Goal: Find specific page/section: Find specific page/section

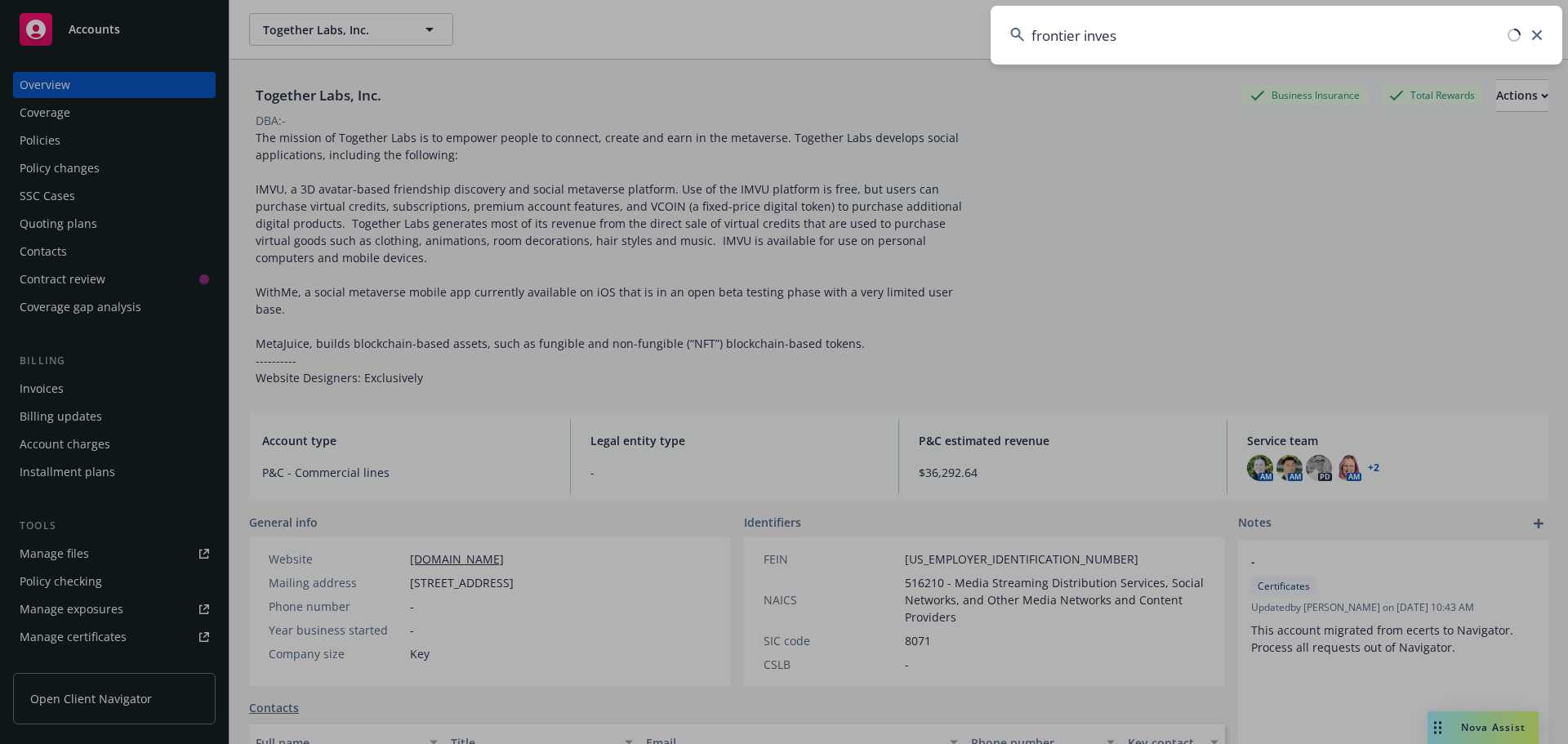
type input "frontier invest"
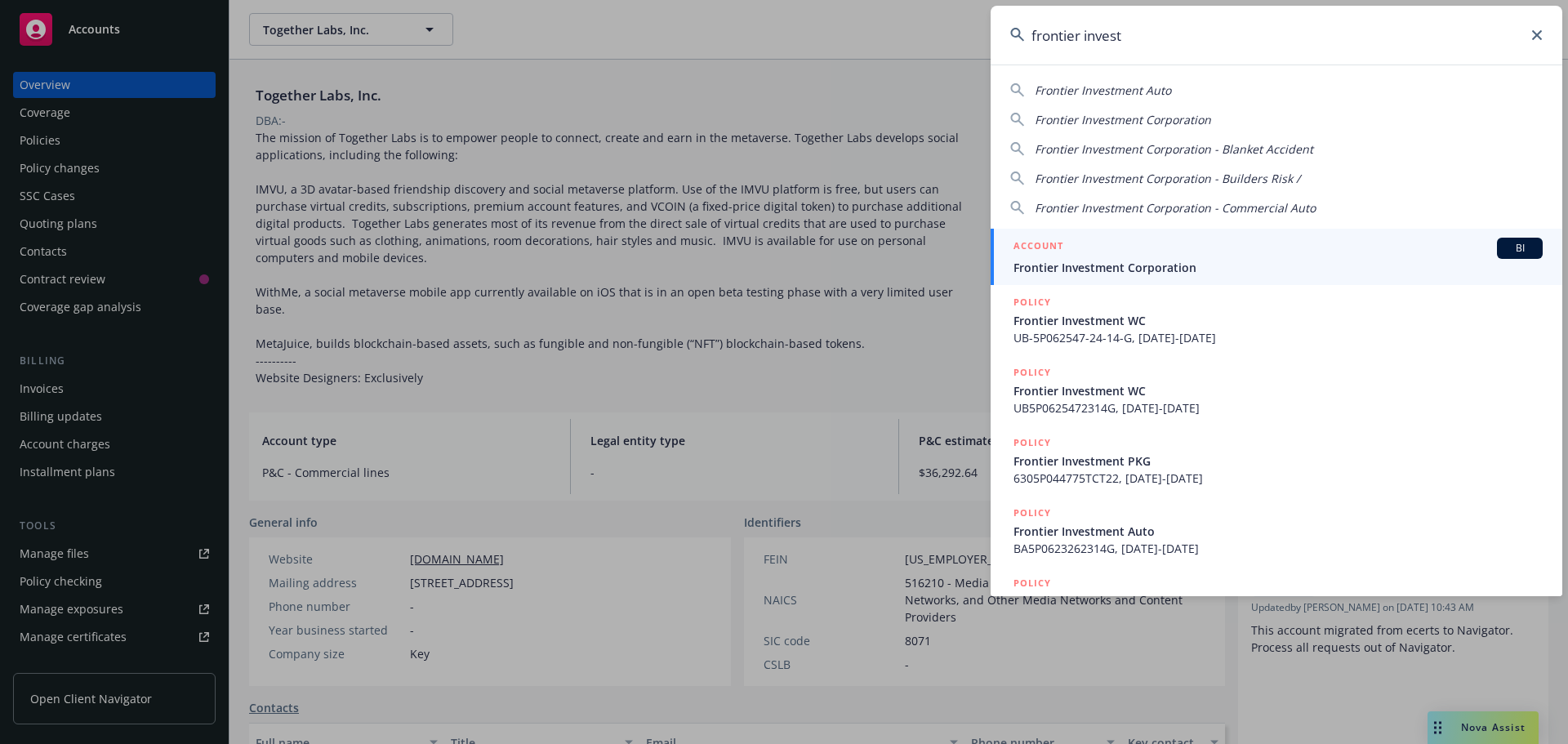
click at [1164, 252] on div "ACCOUNT BI" at bounding box center [1278, 248] width 529 height 21
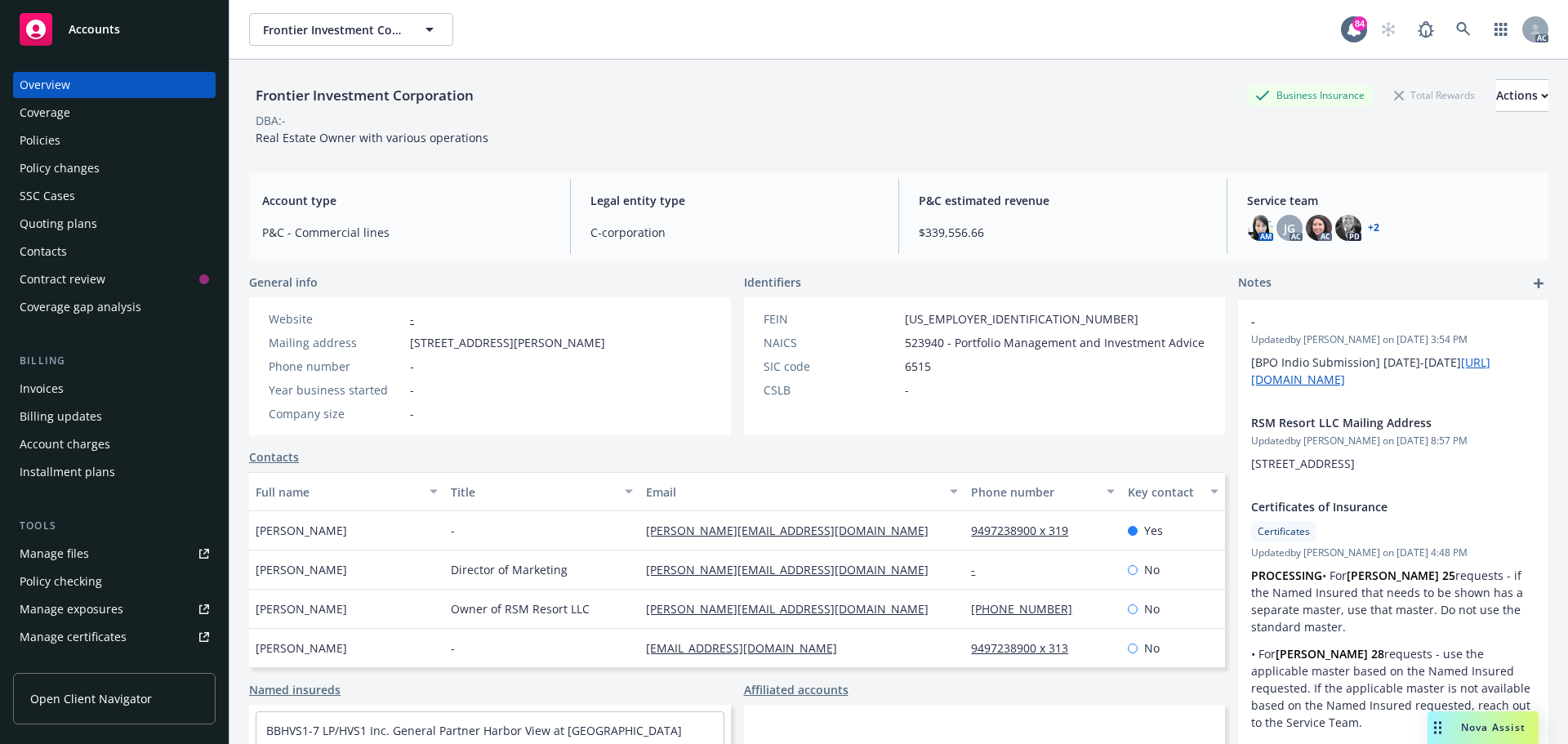
click at [73, 147] on div "Policies" at bounding box center [115, 139] width 190 height 26
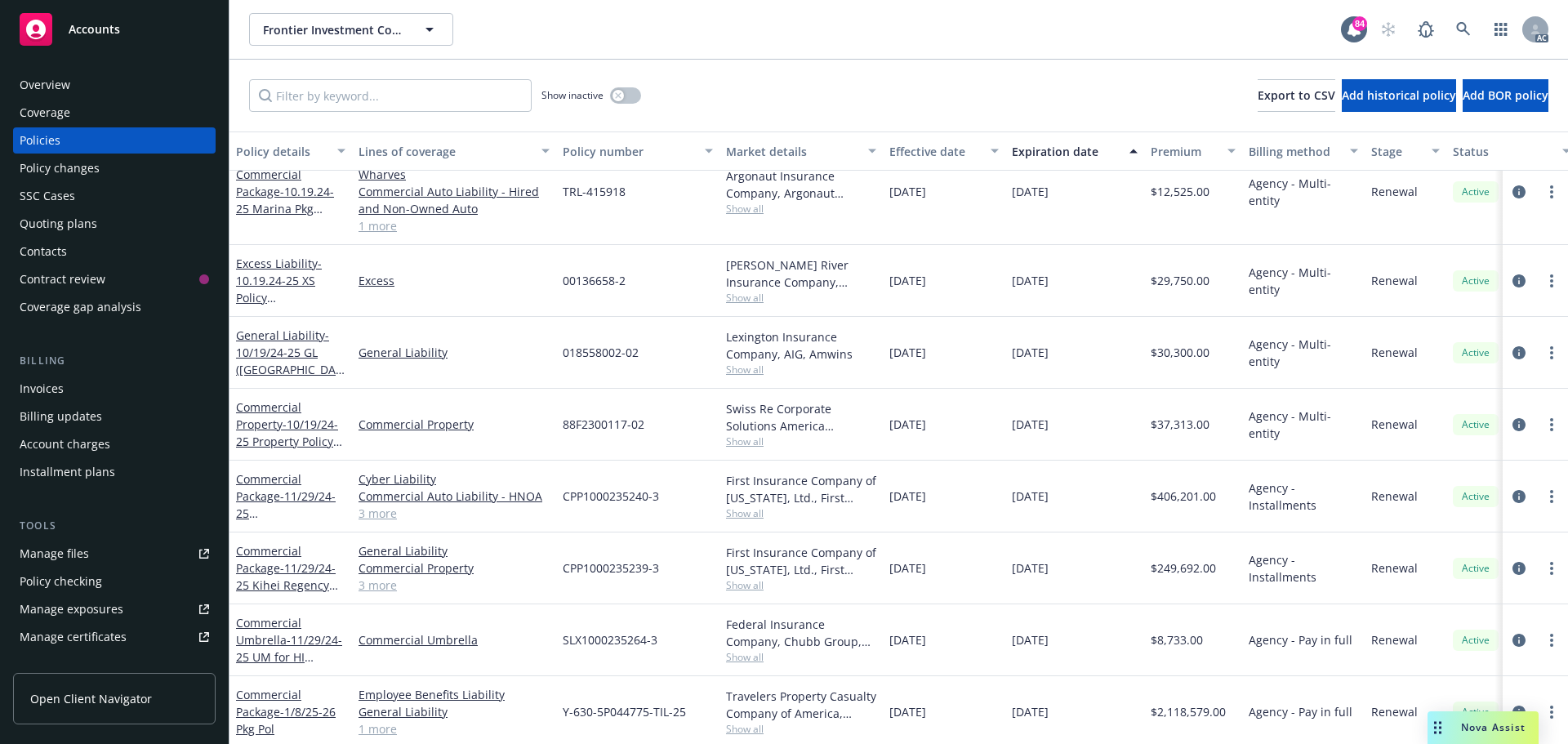
scroll to position [163, 0]
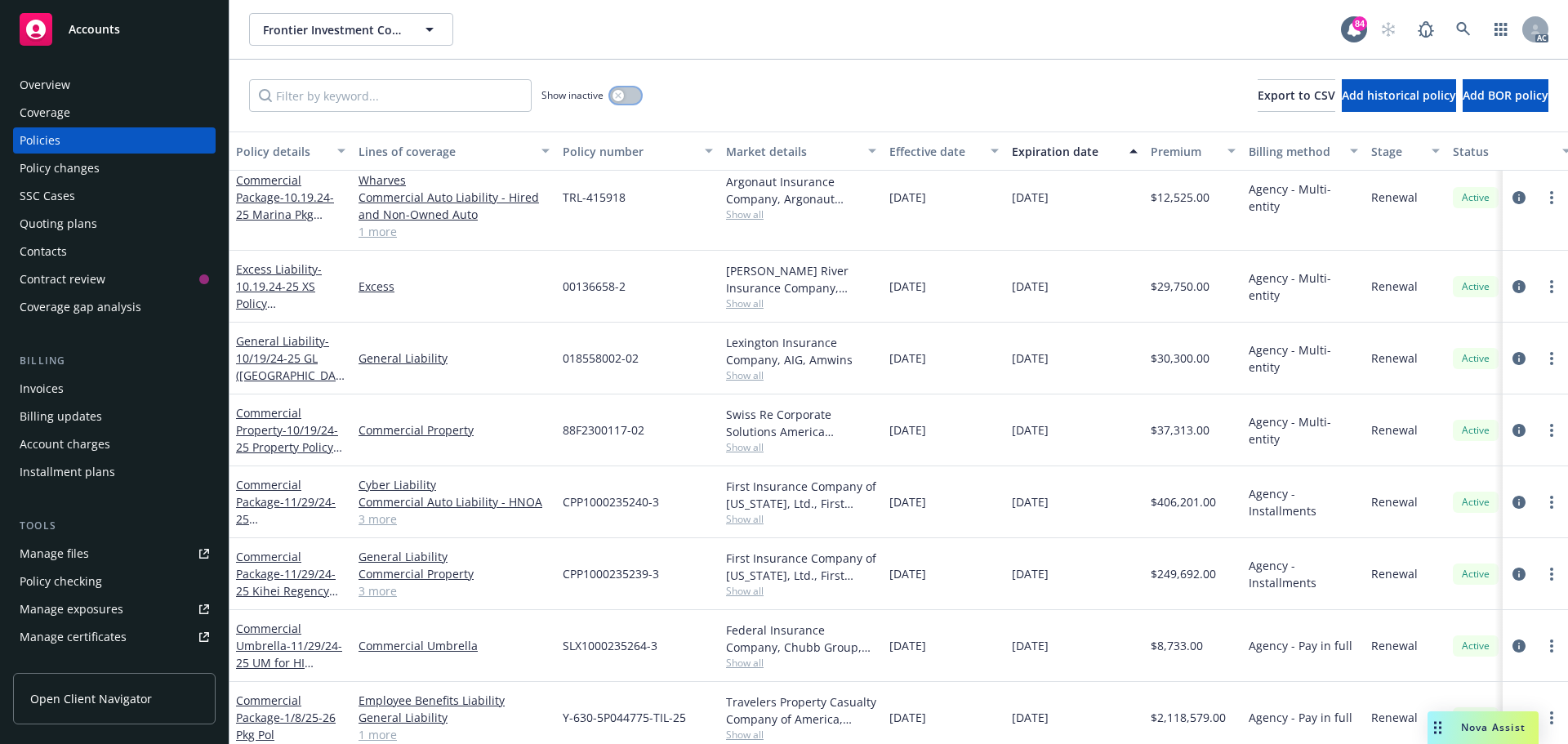
click at [631, 100] on button "button" at bounding box center [625, 95] width 31 height 16
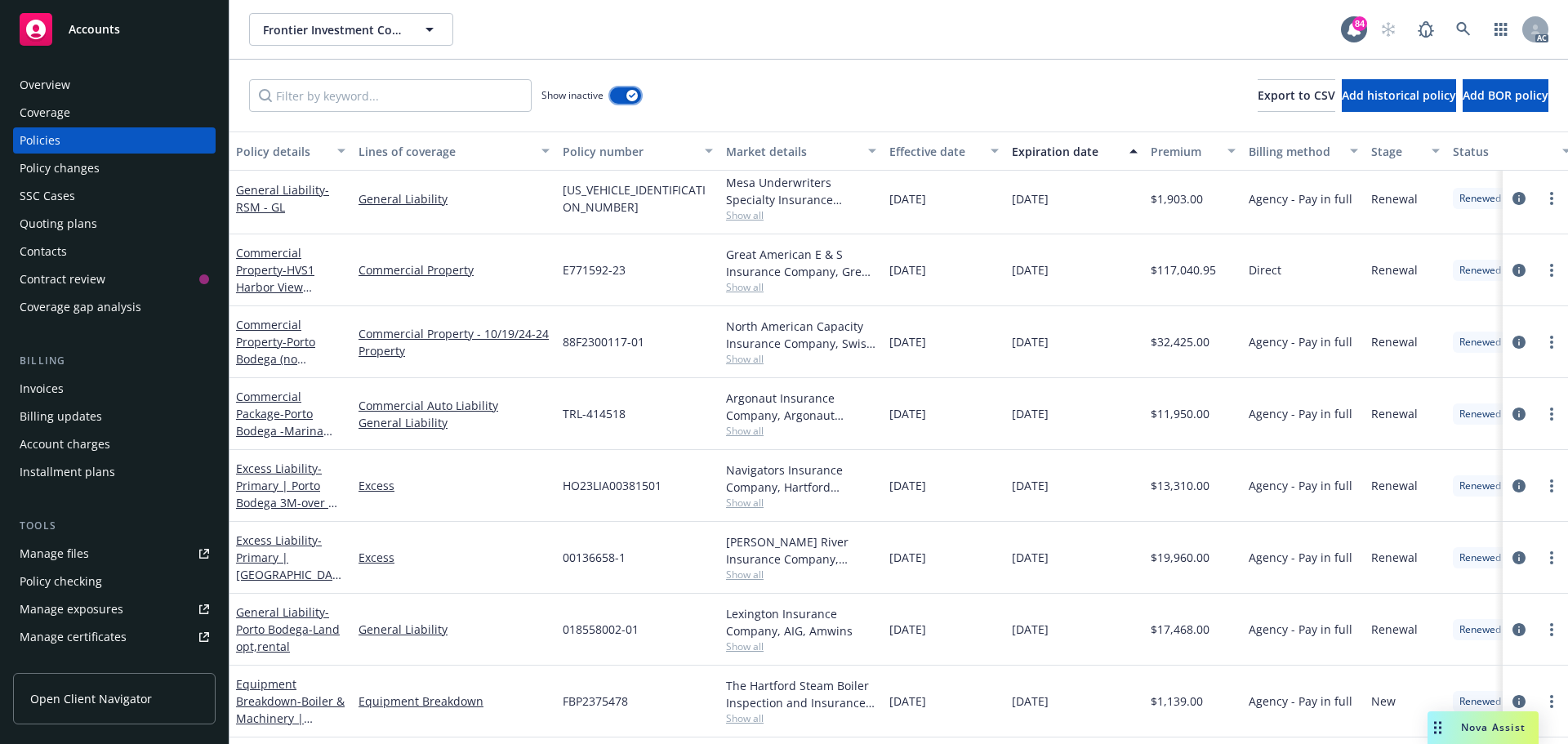
scroll to position [5387, 0]
